Goal: Task Accomplishment & Management: Complete application form

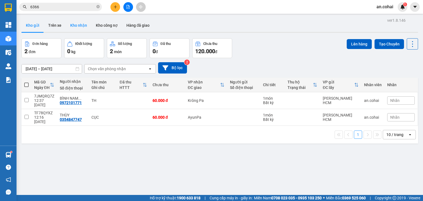
click at [72, 30] on button "Kho nhận" at bounding box center [79, 25] width 26 height 13
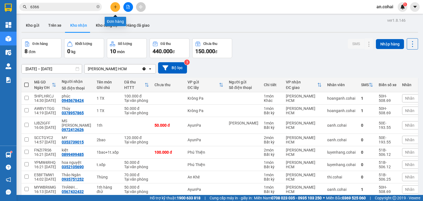
click at [114, 6] on icon "plus" at bounding box center [116, 7] width 4 height 4
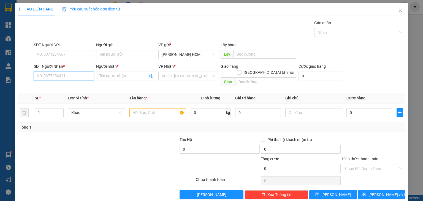
click at [73, 76] on input "SĐT Người Nhận *" at bounding box center [64, 76] width 60 height 9
drag, startPoint x: 162, startPoint y: 100, endPoint x: 166, endPoint y: 113, distance: 14.1
click at [162, 104] on td at bounding box center [157, 113] width 61 height 18
click at [166, 113] on td at bounding box center [157, 113] width 61 height 18
click at [163, 108] on input "text" at bounding box center [158, 112] width 57 height 9
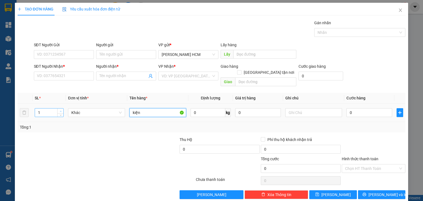
type input "kiện"
click at [58, 109] on span "Increase Value" at bounding box center [60, 111] width 6 height 5
type input "5"
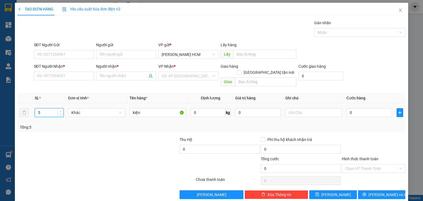
click at [58, 109] on span "Increase Value" at bounding box center [60, 111] width 6 height 5
click at [131, 108] on input "kiện" at bounding box center [158, 112] width 57 height 9
type input "3kiện + 2th"
click at [362, 108] on input "0" at bounding box center [370, 112] width 46 height 9
click at [333, 80] on input "0" at bounding box center [321, 76] width 45 height 9
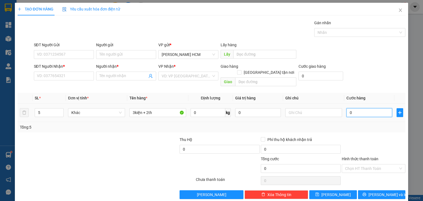
click at [367, 108] on input "0" at bounding box center [370, 112] width 46 height 9
type input "002"
type input "2"
type input "0.022"
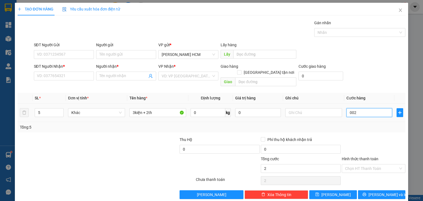
type input "22"
type input "002.220.022.222.222.222.222"
type input "2.220.022.222.222.222.300"
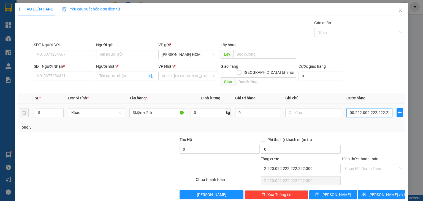
type input "002.220.022.222.222.222.222.222.222.222.222.222.222"
type input "2.2.200.222.222.222.223e+36"
type input "002.220.022.222.222.222.222.222.222.222.222.222.222.222"
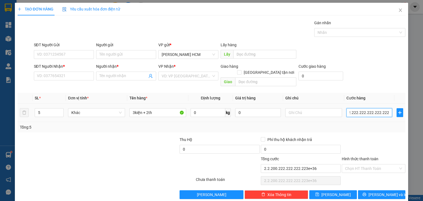
type input "2.2.200.222.222.222.222e+39"
type input "0"
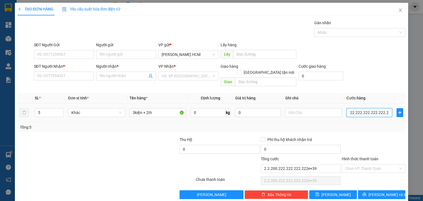
type input "0"
type input "003"
type input "3"
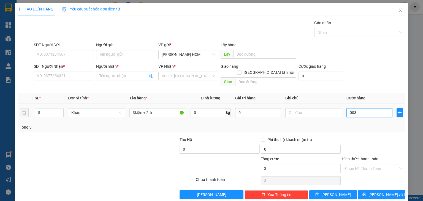
type input "0.033"
type input "33"
type input "00.330"
type input "330"
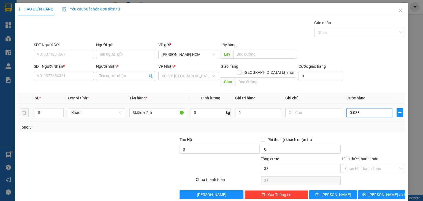
type input "330"
type input "330.000"
click at [379, 128] on div "Transit Pickup Surcharge Ids Transit Deliver Surcharge Ids Transit Deliver Surc…" at bounding box center [212, 109] width 388 height 179
click at [373, 165] on input "Hình thức thanh toán" at bounding box center [371, 169] width 53 height 8
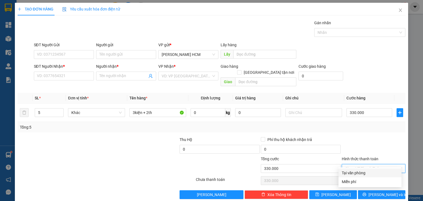
click at [364, 175] on div "Tại văn phòng" at bounding box center [370, 173] width 57 height 6
type input "0"
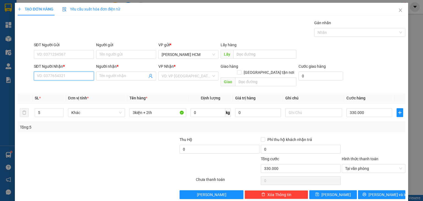
click at [64, 80] on input "SĐT Người Nhận *" at bounding box center [64, 76] width 60 height 9
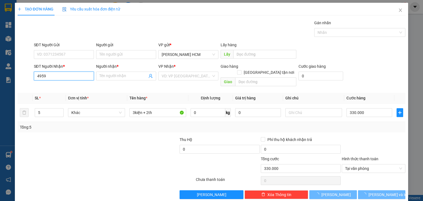
click at [63, 74] on input "4959" at bounding box center [64, 76] width 60 height 9
click at [65, 79] on input "4959" at bounding box center [64, 76] width 60 height 9
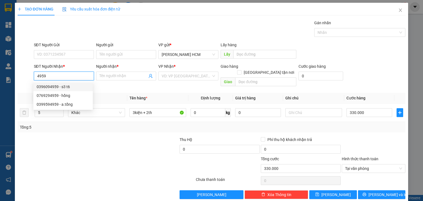
drag, startPoint x: 54, startPoint y: 77, endPoint x: 25, endPoint y: 76, distance: 29.8
click at [25, 76] on div "SĐT Người Nhận * 4959 Người nhận * Tên người nhận VP Nhận * VD: VP [GEOGRAPHIC_…" at bounding box center [211, 75] width 389 height 25
type input "5949"
drag, startPoint x: 48, startPoint y: 73, endPoint x: 22, endPoint y: 71, distance: 26.5
click at [22, 71] on div "SĐT Người Nhận * 5949 Người nhận * Tên người nhận VP Nhận * VD: VP [GEOGRAPHIC_…" at bounding box center [211, 75] width 389 height 25
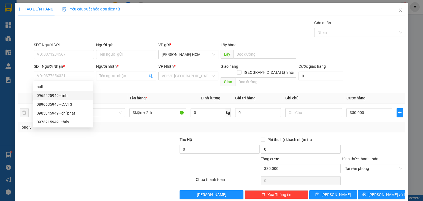
click at [129, 80] on div "Người nhận * Tên người nhận" at bounding box center [126, 72] width 60 height 19
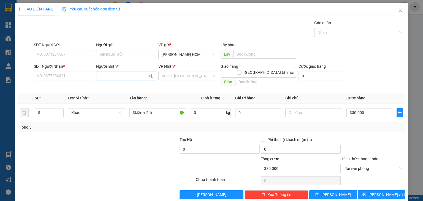
click at [125, 75] on input "Người nhận *" at bounding box center [124, 76] width 48 height 6
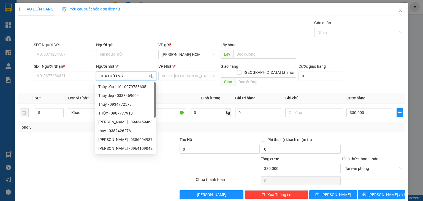
type input "CHA HƯỚNG"
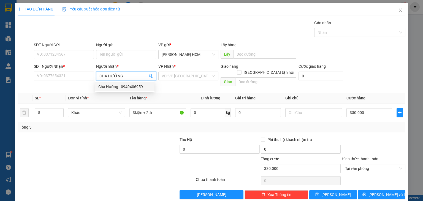
click at [139, 85] on div "Cha Hướng - 0949406959" at bounding box center [124, 87] width 53 height 6
type input "0949406959"
type input "Cha Hướng"
click at [175, 74] on input "search" at bounding box center [187, 76] width 50 height 8
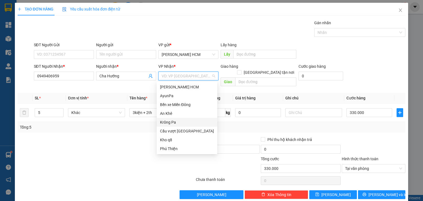
click at [174, 123] on div "Krông Pa" at bounding box center [187, 122] width 54 height 6
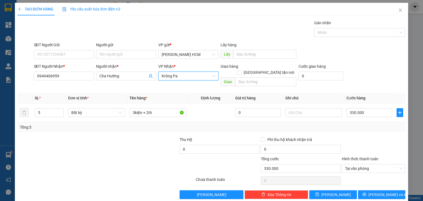
click at [372, 126] on div "Transit Pickup Surcharge Ids Transit Deliver Surcharge Ids Transit Deliver Surc…" at bounding box center [212, 109] width 388 height 179
type input "6"
click at [59, 110] on span "up" at bounding box center [60, 111] width 3 height 3
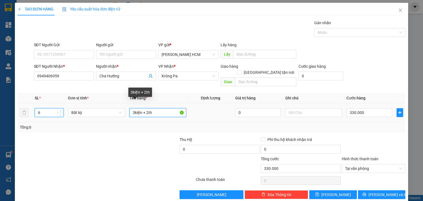
click at [154, 108] on input "3kiện + 2th" at bounding box center [158, 112] width 57 height 9
type input "0"
click at [133, 108] on input "3kiện + 2th" at bounding box center [158, 112] width 57 height 9
type input "4kiện + 2th"
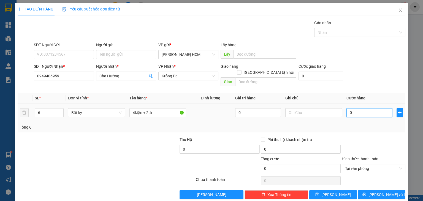
type input "004"
type input "4"
type input "0.040"
type input "40"
type input "00.400"
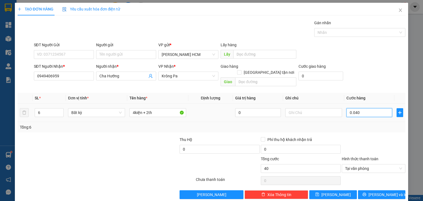
type input "400"
type input "400.000"
click at [369, 137] on div at bounding box center [374, 146] width 65 height 19
click at [366, 193] on icon "printer" at bounding box center [365, 195] width 4 height 4
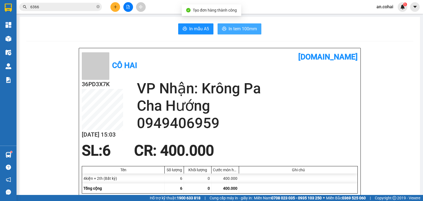
click at [255, 33] on button "In tem 100mm" at bounding box center [240, 28] width 44 height 11
click at [229, 32] on button "In tem 100mm" at bounding box center [240, 28] width 44 height 11
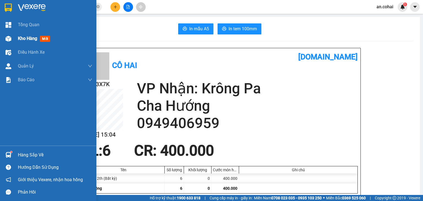
click at [0, 37] on div "Kho hàng mới" at bounding box center [48, 39] width 96 height 14
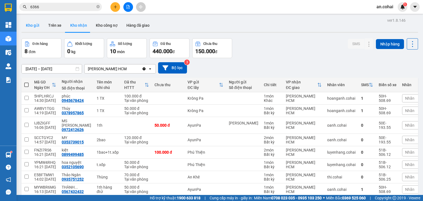
click at [37, 28] on button "Kho gửi" at bounding box center [33, 25] width 22 height 13
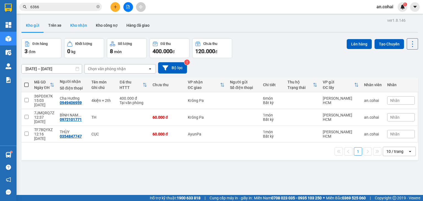
click at [74, 26] on button "Kho nhận" at bounding box center [79, 25] width 26 height 13
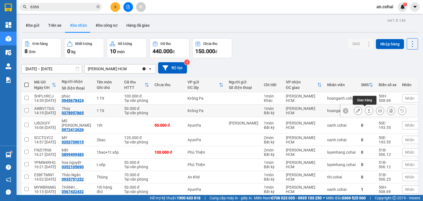
click at [367, 110] on icon at bounding box center [369, 111] width 4 height 4
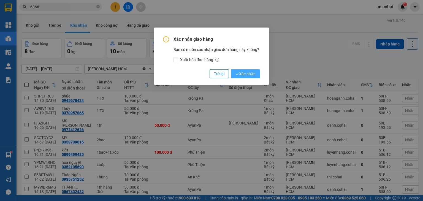
click at [243, 77] on button "Xác nhận" at bounding box center [245, 73] width 29 height 9
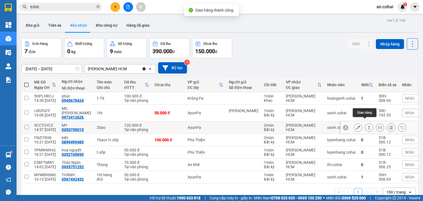
click at [366, 123] on button at bounding box center [370, 128] width 8 height 10
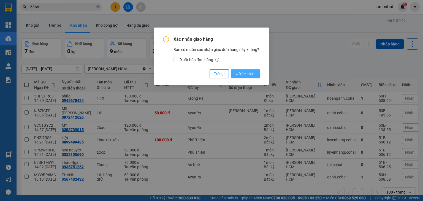
click at [249, 72] on span "Xác nhận" at bounding box center [246, 74] width 20 height 6
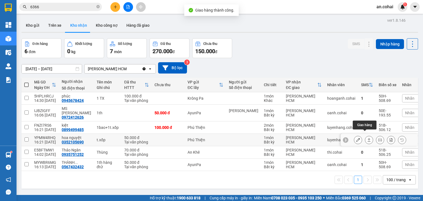
click at [367, 138] on icon at bounding box center [369, 140] width 4 height 4
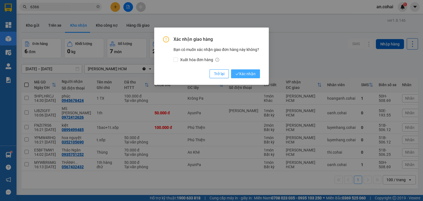
click at [253, 77] on button "Xác nhận" at bounding box center [245, 73] width 29 height 9
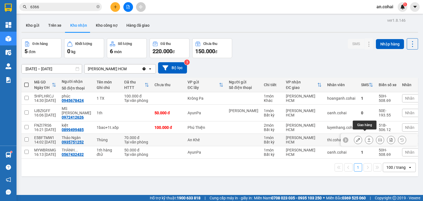
click at [367, 138] on icon at bounding box center [369, 140] width 4 height 4
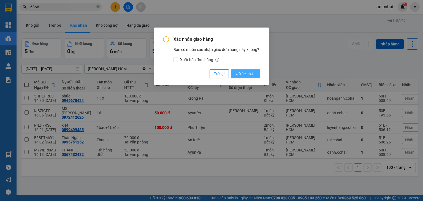
click at [246, 74] on span "Xác nhận" at bounding box center [246, 74] width 20 height 6
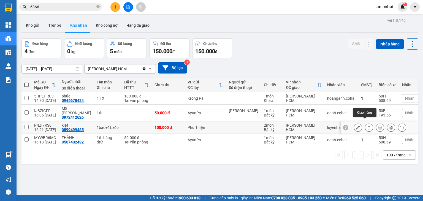
click at [366, 126] on button at bounding box center [370, 128] width 8 height 10
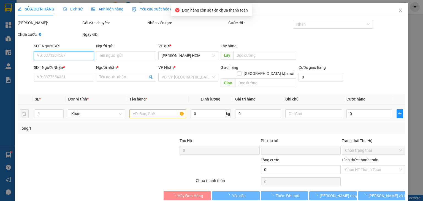
type input "0899499485"
type input "kiệt"
type input "0"
type input "100.000"
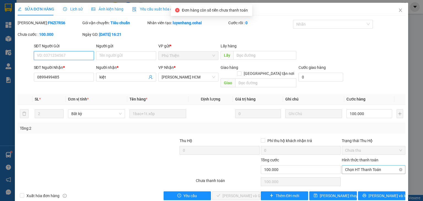
click at [349, 166] on span "Chọn HT Thanh Toán" at bounding box center [373, 170] width 57 height 8
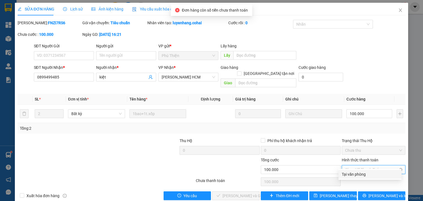
click at [350, 173] on div "Tại văn phòng" at bounding box center [370, 174] width 57 height 6
type input "0"
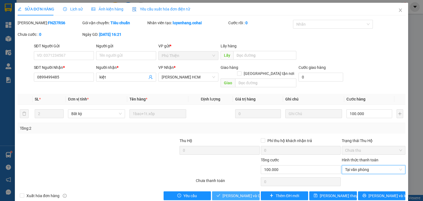
click at [241, 192] on button "[PERSON_NAME] và Giao hàng" at bounding box center [236, 196] width 48 height 9
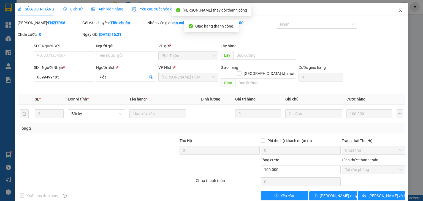
click at [396, 15] on span "Close" at bounding box center [400, 10] width 15 height 15
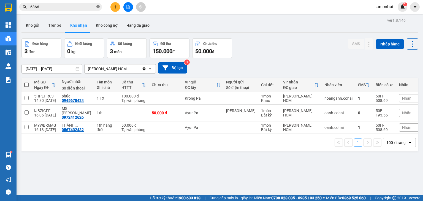
click at [98, 7] on icon "close-circle" at bounding box center [97, 6] width 3 height 3
click at [28, 27] on button "Kho gửi" at bounding box center [33, 25] width 22 height 13
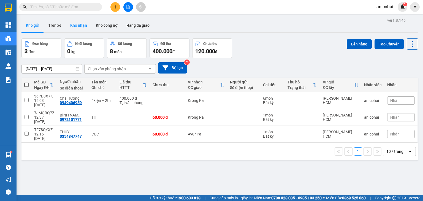
click at [85, 28] on button "Kho nhận" at bounding box center [79, 25] width 26 height 13
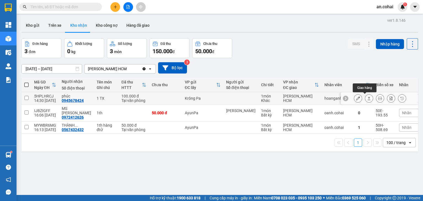
click at [367, 98] on icon at bounding box center [369, 98] width 4 height 4
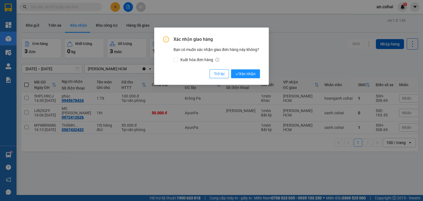
drag, startPoint x: 251, startPoint y: 75, endPoint x: 231, endPoint y: 2, distance: 76.1
click at [251, 75] on span "Xác nhận" at bounding box center [246, 74] width 20 height 6
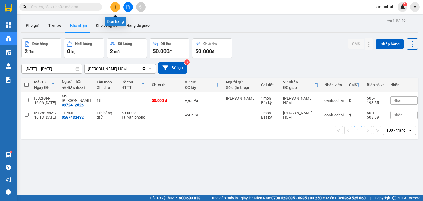
click at [116, 6] on icon "plus" at bounding box center [115, 6] width 0 height 3
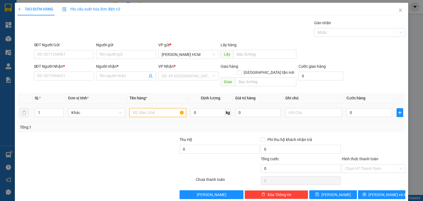
click at [170, 108] on input "text" at bounding box center [158, 112] width 57 height 9
type input "valy"
type input "00374045107"
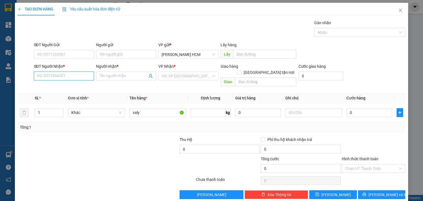
type input "0"
click at [82, 73] on input "SĐT Người Nhận *" at bounding box center [64, 76] width 60 height 9
paste input "00374045107"
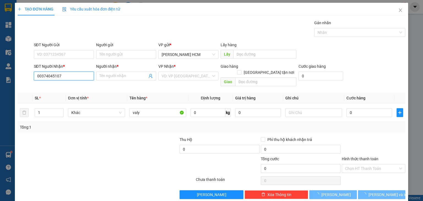
click at [40, 76] on input "00374045107" at bounding box center [64, 76] width 60 height 9
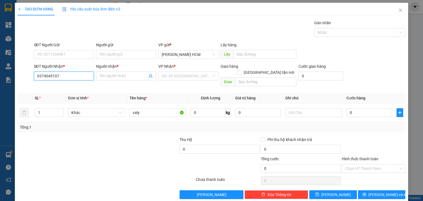
click at [84, 75] on input "0374045107" at bounding box center [64, 76] width 60 height 9
type input "0374045107"
click at [102, 77] on input "Người nhận *" at bounding box center [124, 76] width 48 height 6
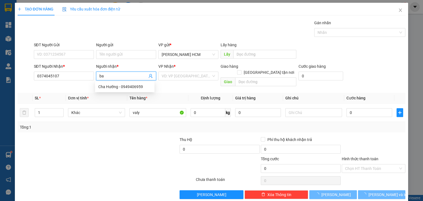
type input "b"
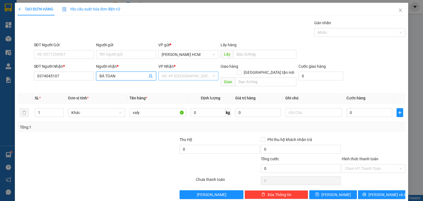
type input "BÀ TOAN"
click at [183, 79] on input "search" at bounding box center [187, 76] width 50 height 8
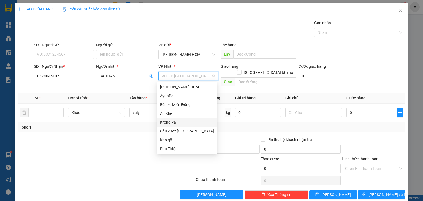
click at [183, 123] on div "Krông Pa" at bounding box center [187, 122] width 54 height 6
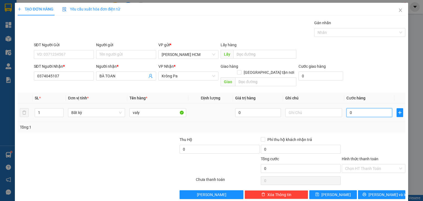
click at [357, 108] on input "0" at bounding box center [370, 112] width 46 height 9
type input "006"
type input "6"
type input "0.060"
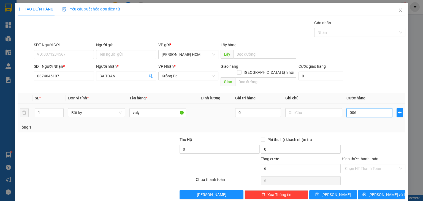
type input "60"
type input "60.000"
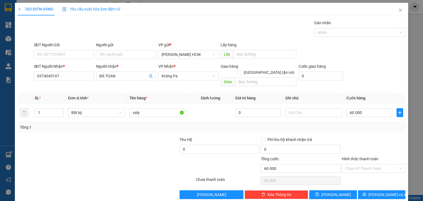
drag, startPoint x: 357, startPoint y: 117, endPoint x: 383, endPoint y: 200, distance: 86.8
click at [357, 122] on div "Tổng: 1" at bounding box center [212, 127] width 388 height 10
click at [376, 192] on span "[PERSON_NAME] và In" at bounding box center [388, 195] width 39 height 6
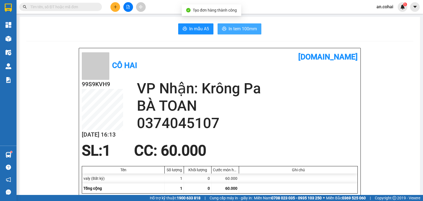
click at [245, 30] on span "In tem 100mm" at bounding box center [243, 28] width 28 height 7
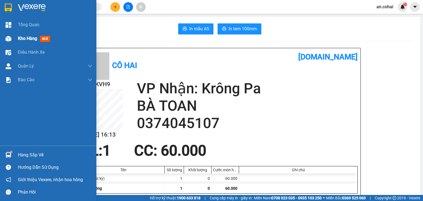
click at [0, 35] on div "Kho hàng mới" at bounding box center [48, 39] width 96 height 14
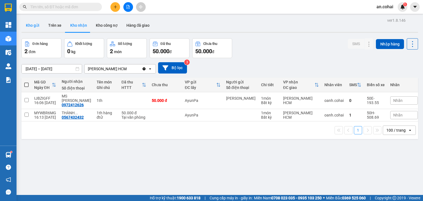
click at [33, 28] on button "Kho gửi" at bounding box center [33, 25] width 22 height 13
